Goal: Navigation & Orientation: Find specific page/section

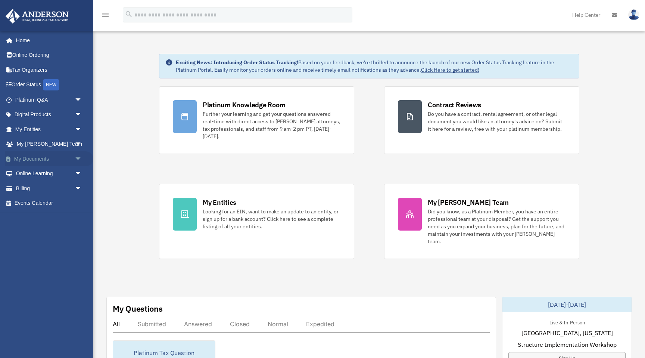
click at [80, 159] on span "arrow_drop_down" at bounding box center [82, 158] width 15 height 15
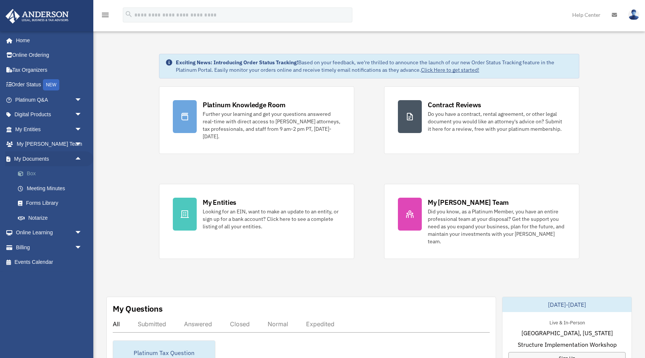
click at [34, 173] on link "Box" at bounding box center [51, 173] width 83 height 15
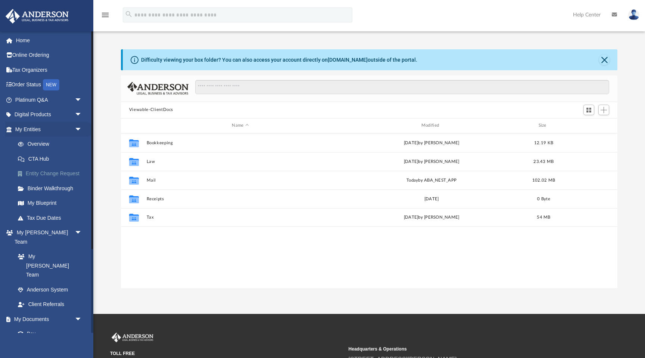
scroll to position [170, 497]
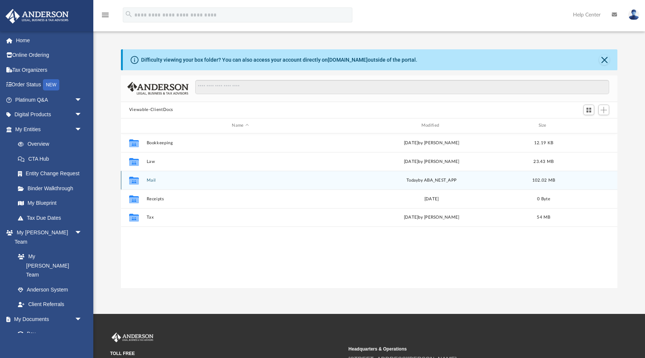
click at [138, 180] on icon "grid" at bounding box center [134, 181] width 10 height 6
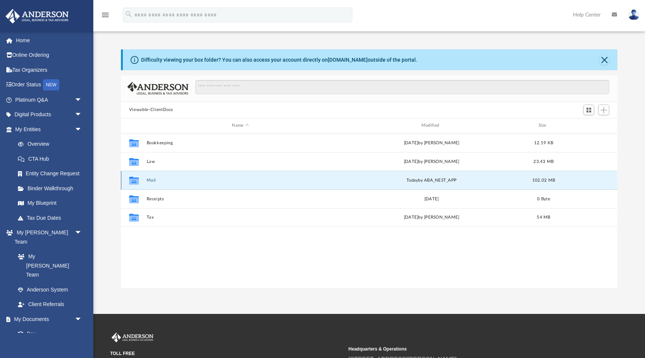
click at [133, 180] on icon "grid" at bounding box center [134, 181] width 10 height 6
click at [154, 180] on button "Mail" at bounding box center [240, 180] width 188 height 5
click at [132, 180] on icon "grid" at bounding box center [134, 181] width 10 height 6
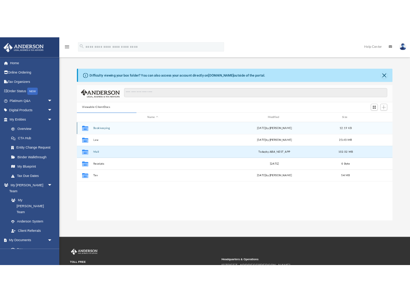
scroll to position [0, 0]
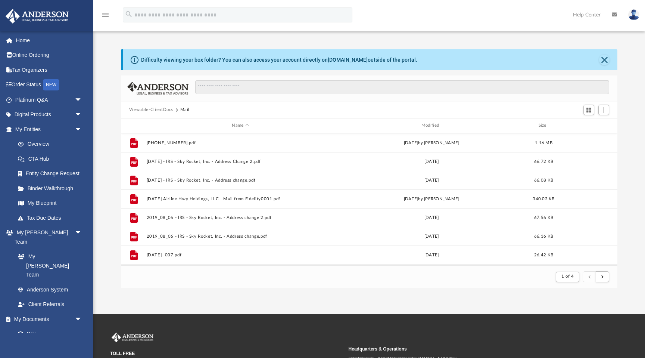
click at [182, 282] on footer "1 of 4" at bounding box center [369, 276] width 497 height 23
click at [31, 326] on link "Box" at bounding box center [51, 333] width 83 height 15
click at [30, 326] on link "Box" at bounding box center [51, 333] width 83 height 15
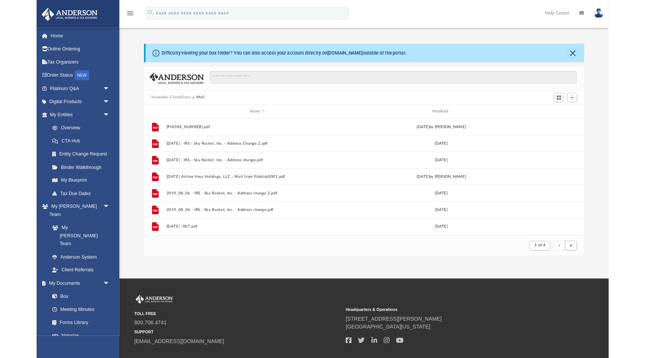
scroll to position [147, 497]
